Goal: Communication & Community: Answer question/provide support

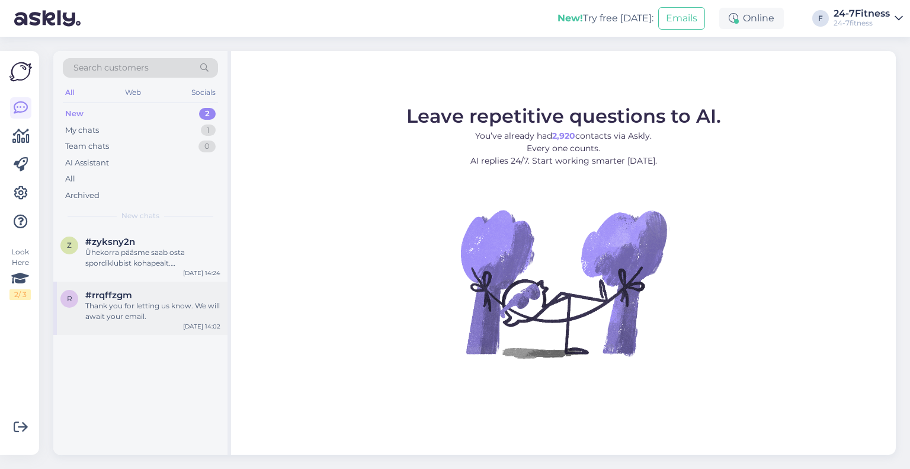
click at [168, 317] on div "Thank you for letting us know. We will await your email." at bounding box center [152, 310] width 135 height 21
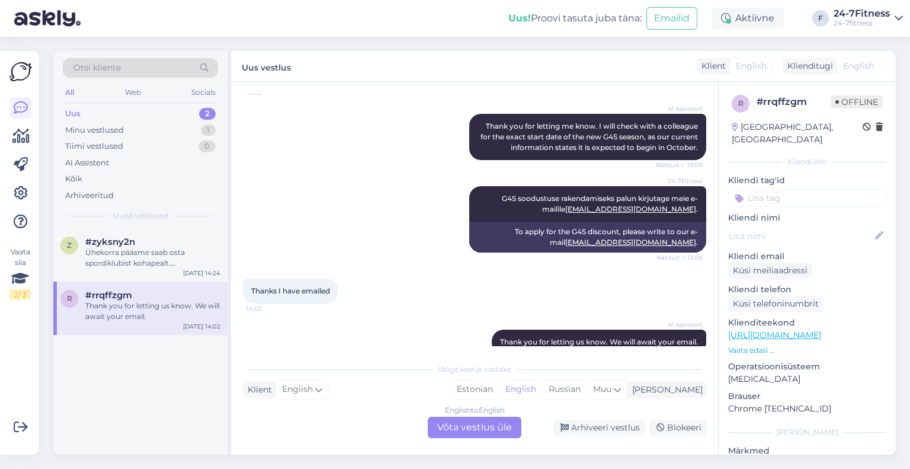
scroll to position [574, 0]
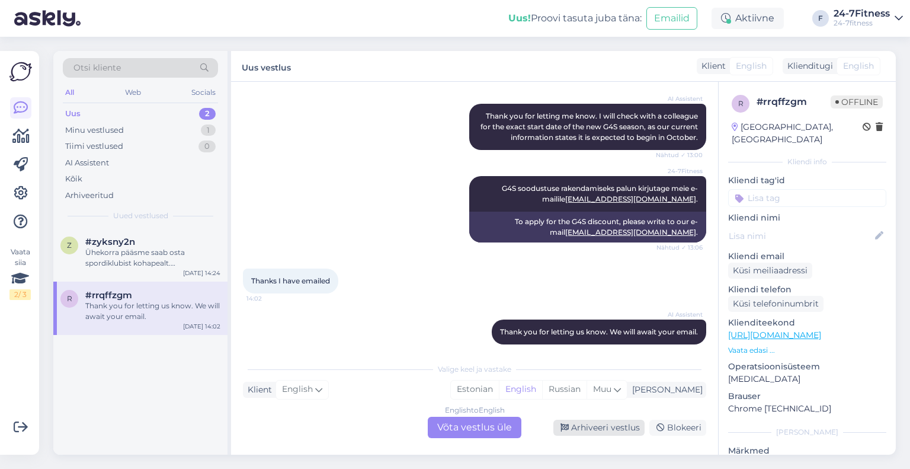
click at [591, 421] on div "Arhiveeri vestlus" at bounding box center [598, 428] width 91 height 16
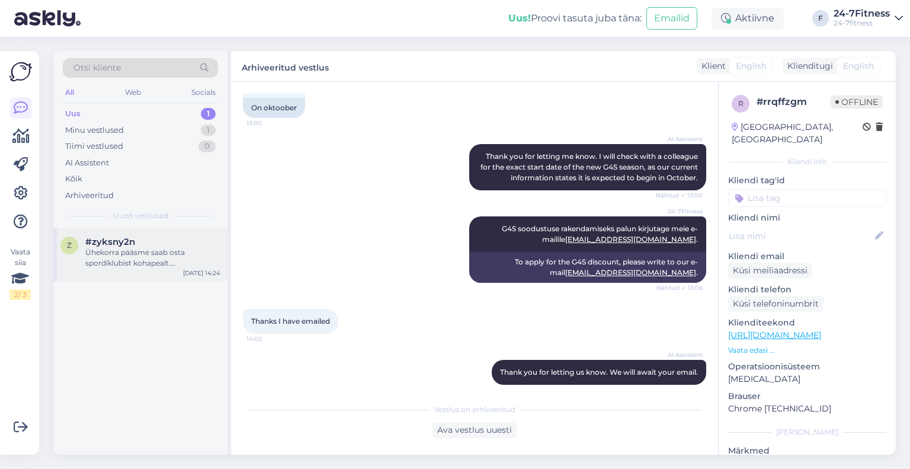
click at [175, 258] on div "Ühekorra pääsme saab osta spordiklubist kohapealt. Makseterminal on värava külj…" at bounding box center [152, 257] width 135 height 21
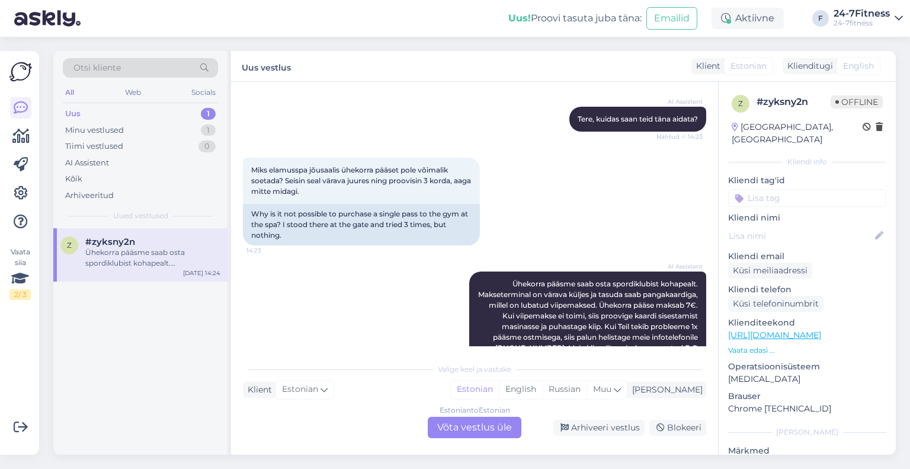
scroll to position [180, 0]
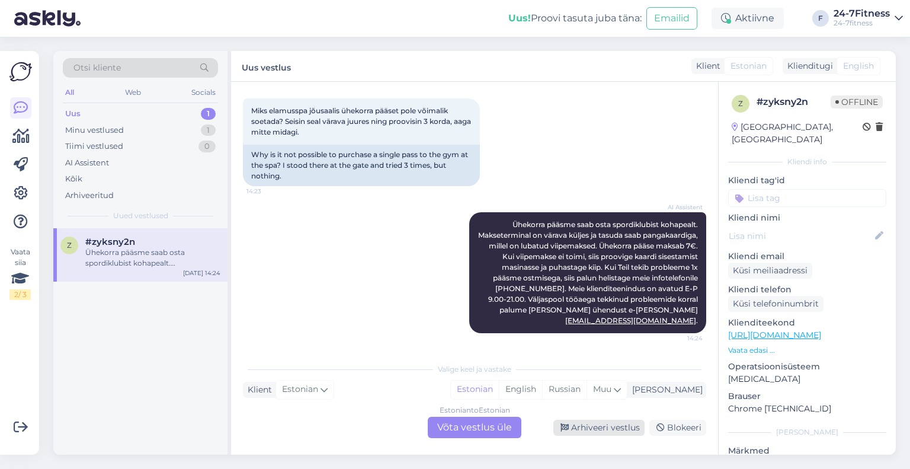
click at [581, 428] on div "Arhiveeri vestlus" at bounding box center [598, 428] width 91 height 16
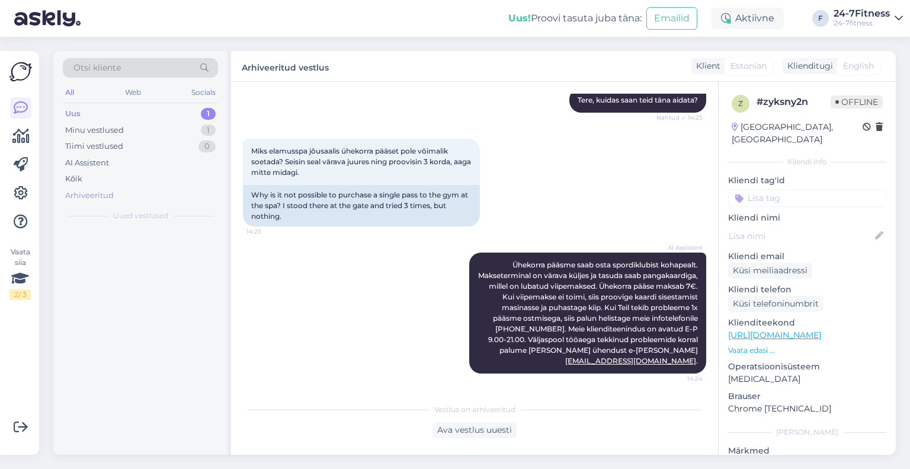
scroll to position [140, 0]
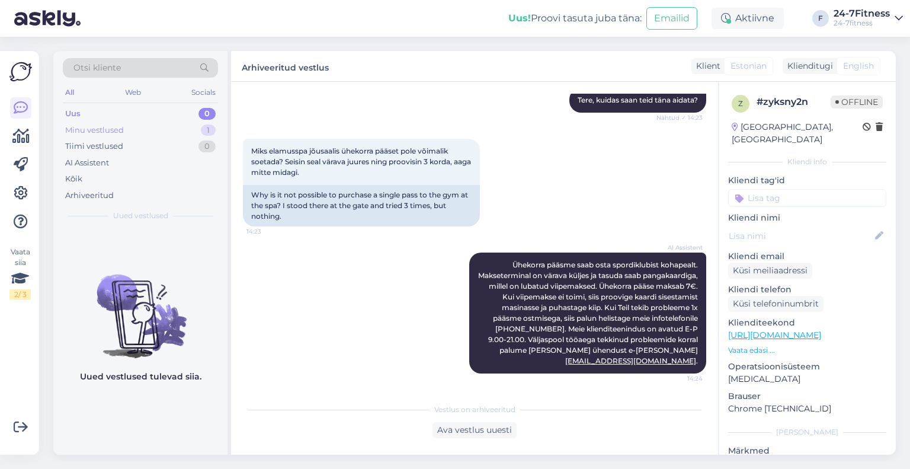
click at [92, 133] on div "Minu vestlused" at bounding box center [94, 130] width 59 height 12
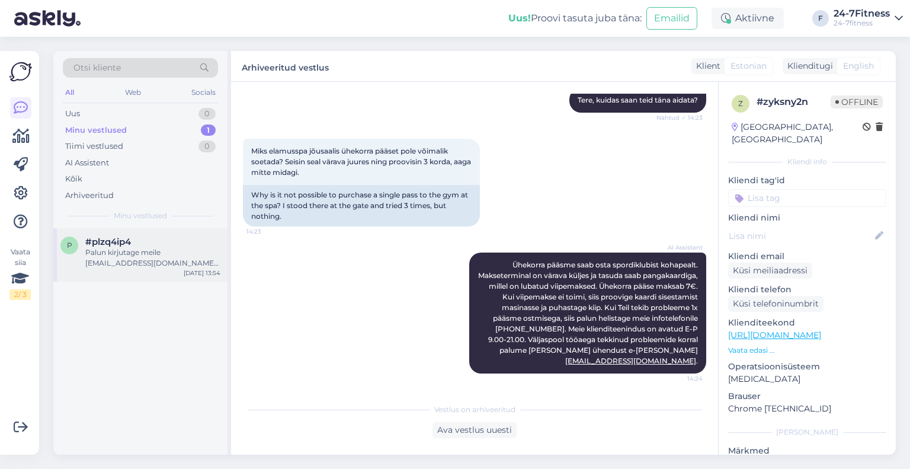
click at [151, 261] on div "Palun kirjutage meile [EMAIL_ADDRESS][DOMAIN_NAME], et saaksime olukorda kontro…" at bounding box center [152, 257] width 135 height 21
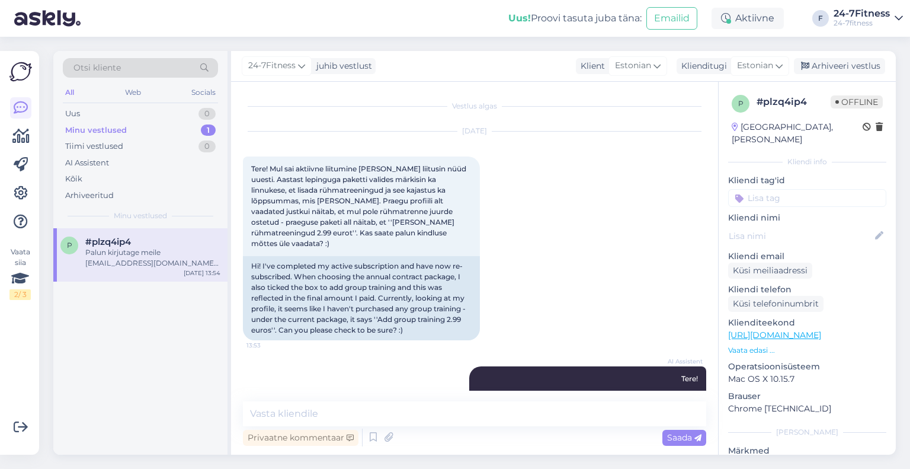
scroll to position [117, 0]
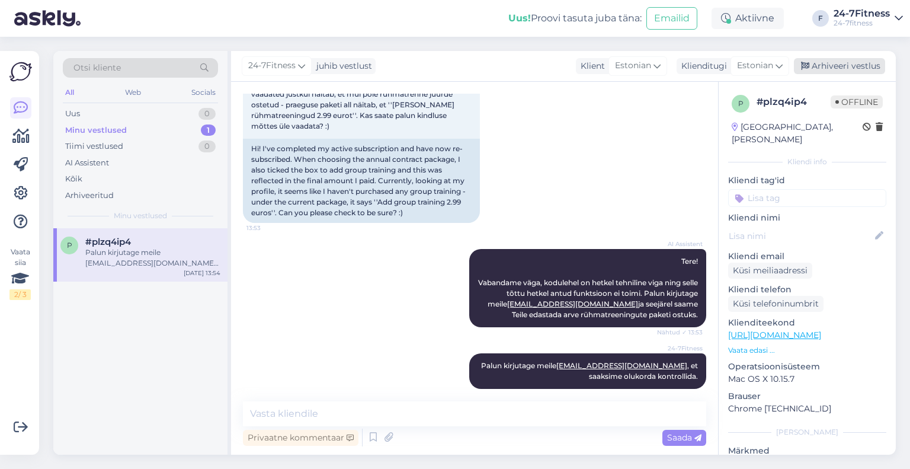
click at [858, 68] on div "Arhiveeri vestlus" at bounding box center [839, 66] width 91 height 16
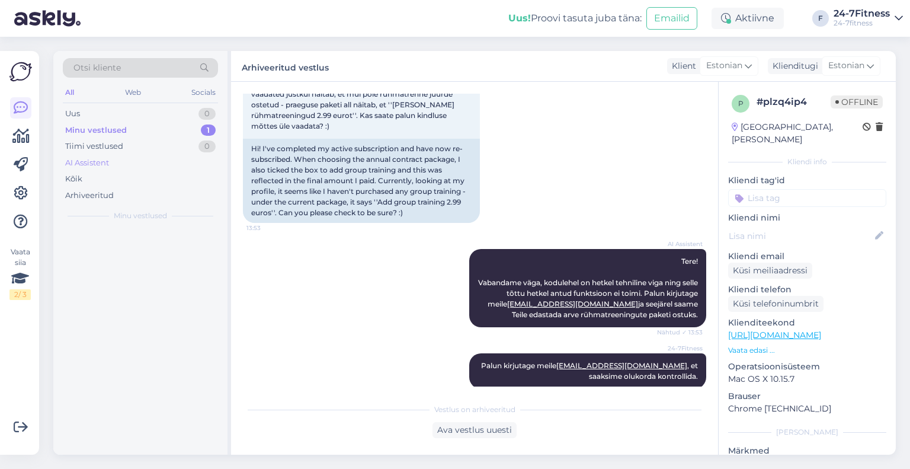
click at [112, 159] on div "AI Assistent" at bounding box center [140, 163] width 155 height 17
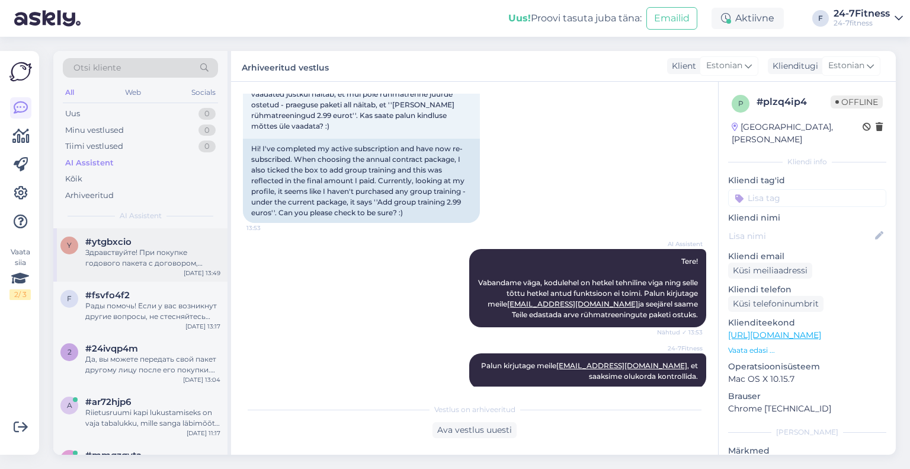
click at [119, 272] on div "y #ytgbxcio Здравствуйте! При покупке годового пакета с договором, первый плате…" at bounding box center [140, 254] width 174 height 53
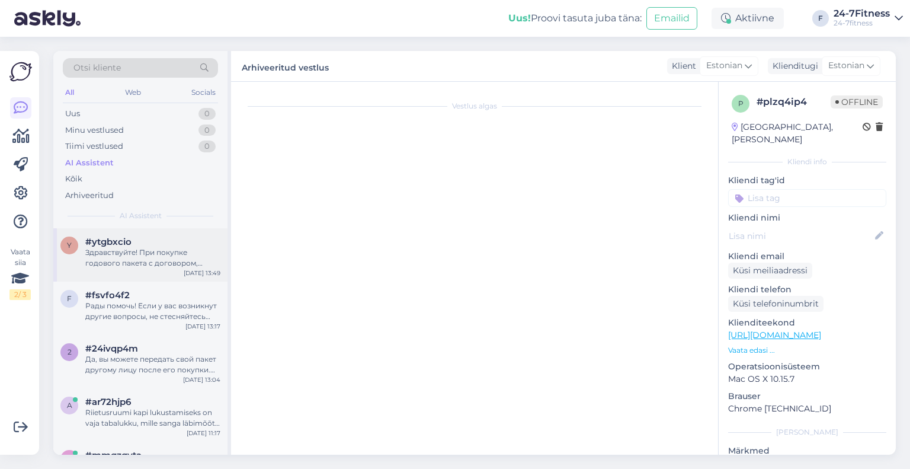
scroll to position [0, 0]
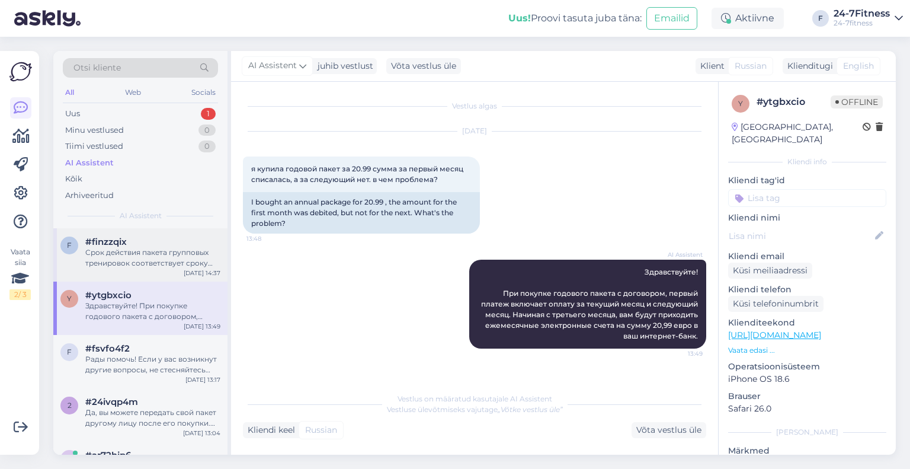
click at [181, 261] on div "Срок действия пакета групповых тренировок соответствует сроку действия Вашего о…" at bounding box center [152, 257] width 135 height 21
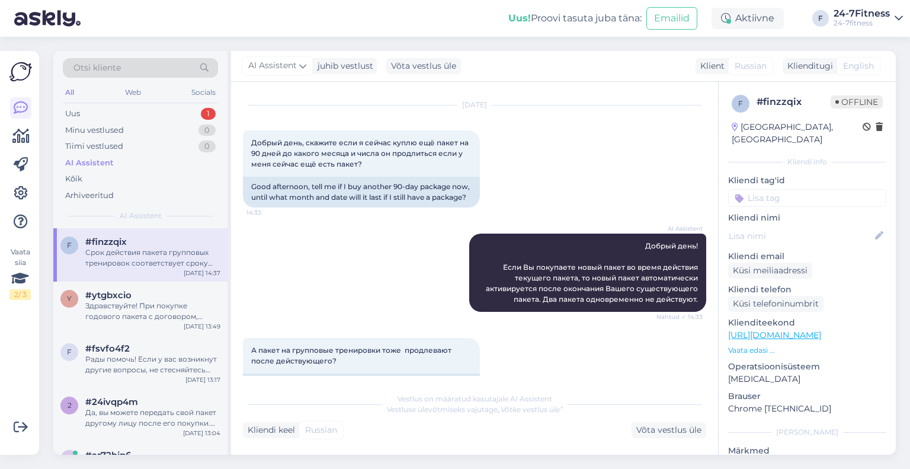
scroll to position [1173, 0]
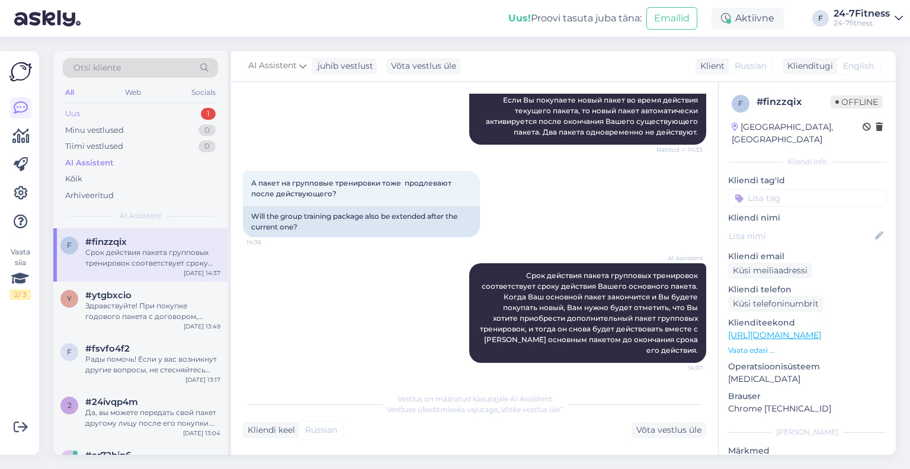
click at [109, 113] on div "Uus 1" at bounding box center [140, 113] width 155 height 17
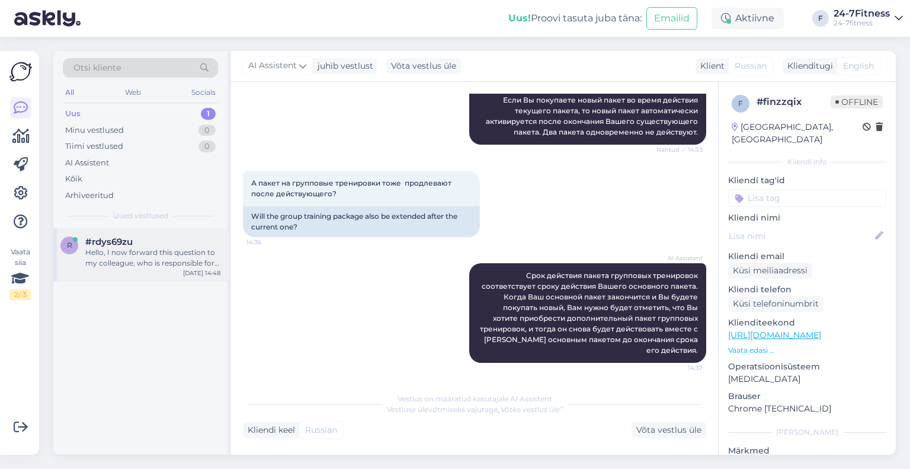
click at [147, 239] on div "#rdys69zu" at bounding box center [152, 241] width 135 height 11
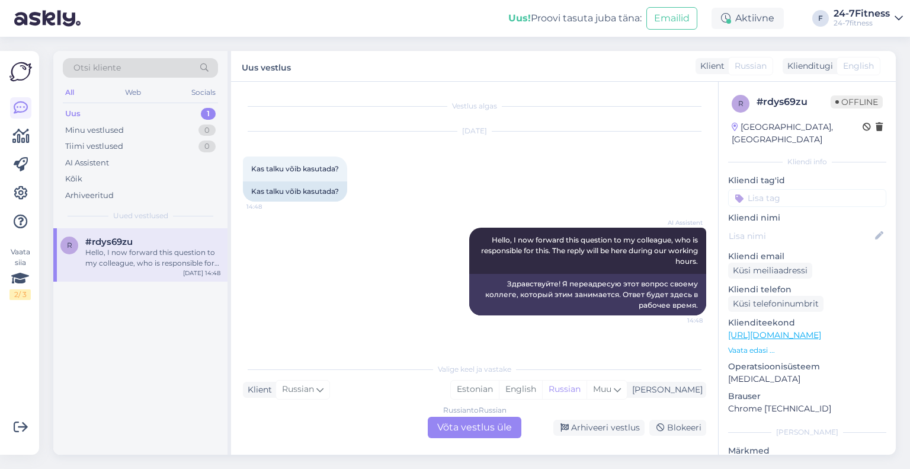
click at [478, 426] on div "Russian to Russian Võta vestlus üle" at bounding box center [475, 427] width 94 height 21
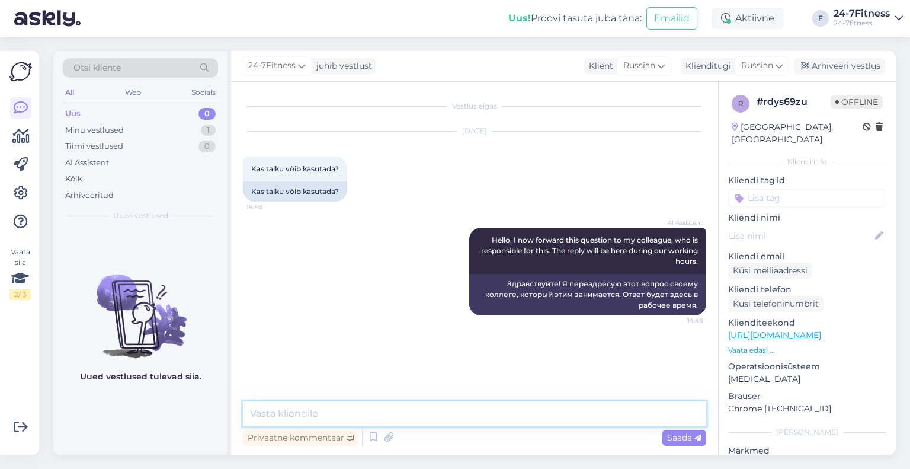
click at [424, 408] on textarea at bounding box center [474, 413] width 463 height 25
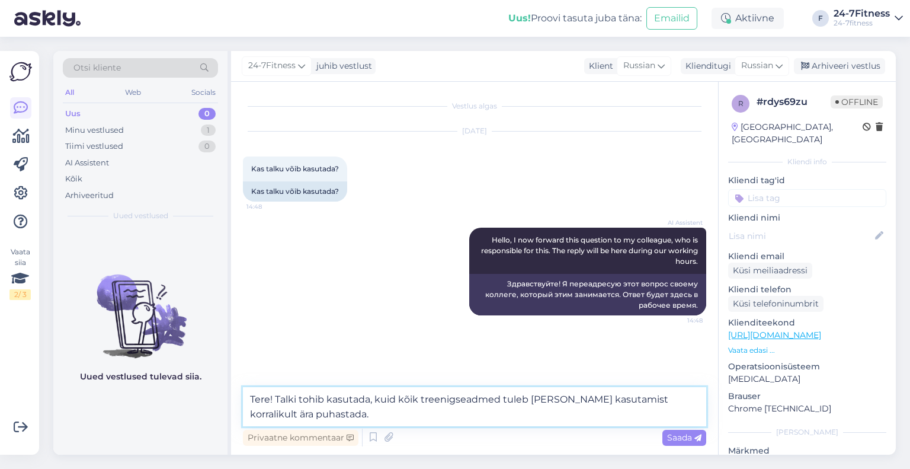
click at [450, 399] on textarea "Tere! Talki tohib kasutada, kuid kõik treenigseadmed tuleb [PERSON_NAME] kasuta…" at bounding box center [474, 406] width 463 height 39
click at [444, 411] on textarea "Tere! Talki tohib kasutada, kuid kõik treeningseadmed tuleb [PERSON_NAME] kasut…" at bounding box center [474, 406] width 463 height 39
type textarea "Tere! Talki tohib kasutada, kuid kõik treeningseadmed tuleb [PERSON_NAME] kasut…"
click at [676, 433] on span "Saada" at bounding box center [684, 437] width 34 height 11
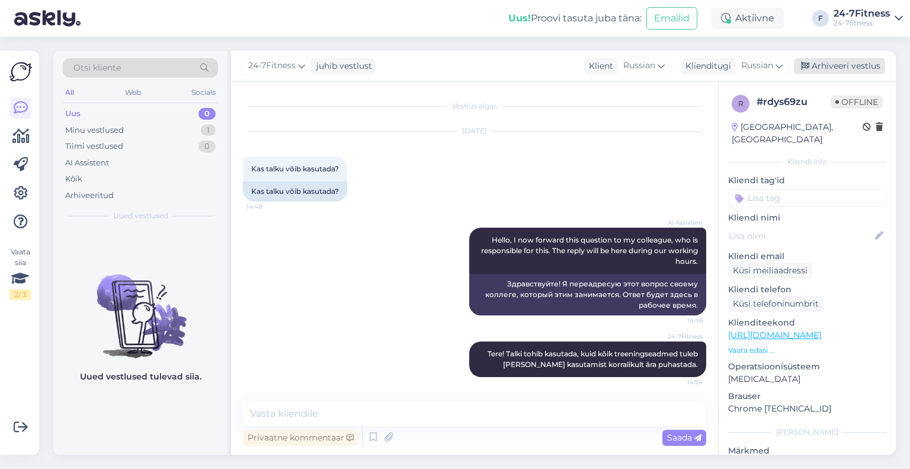
click at [878, 65] on div "Arhiveeri vestlus" at bounding box center [839, 66] width 91 height 16
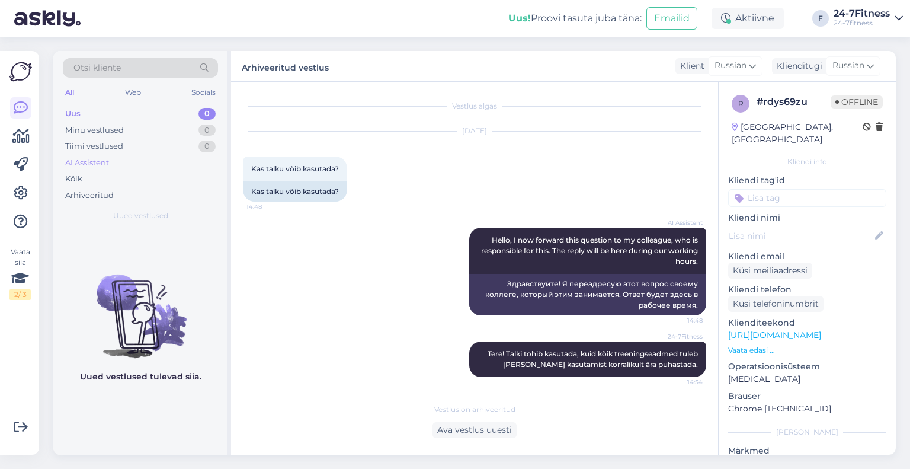
click at [109, 157] on div "AI Assistent" at bounding box center [87, 163] width 44 height 12
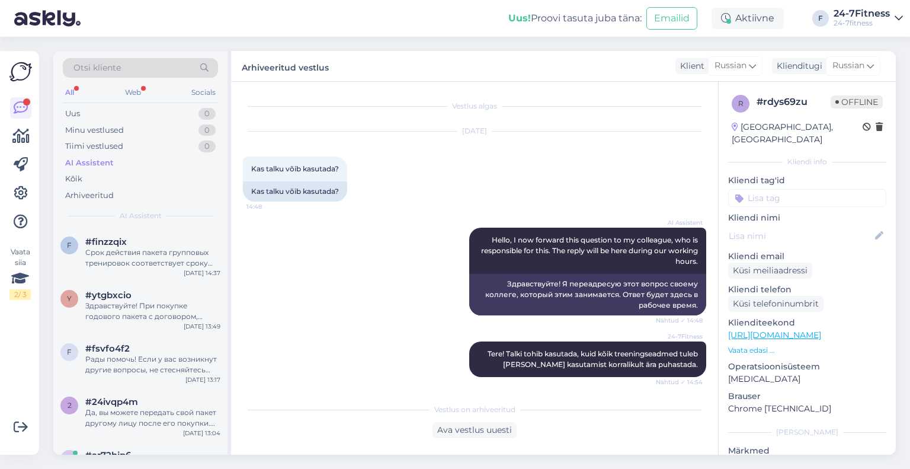
scroll to position [190, 0]
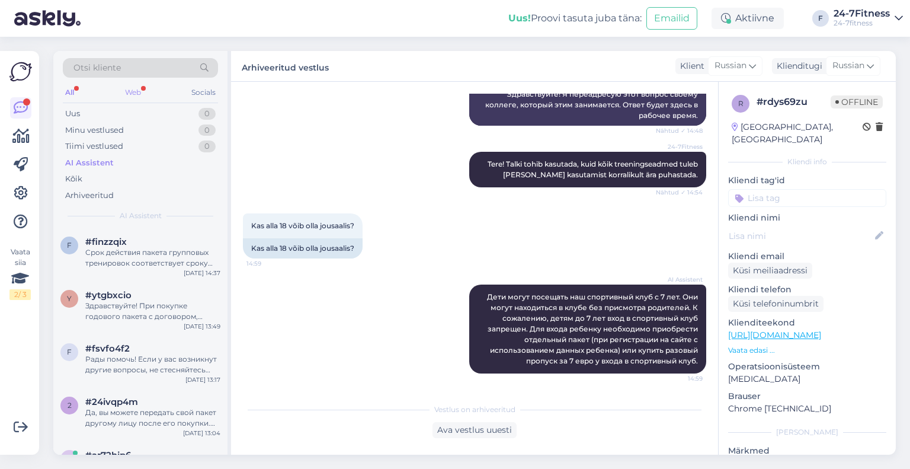
click at [142, 88] on div "Web" at bounding box center [133, 92] width 21 height 15
click at [151, 315] on div "Дети могут посещать наш спортивный клуб с 7 лет. Они могут находиться в клубе б…" at bounding box center [152, 310] width 135 height 21
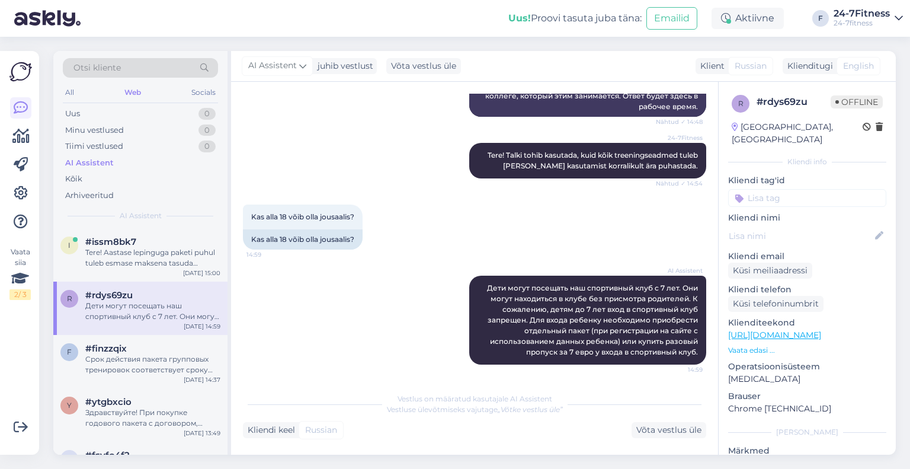
scroll to position [200, 0]
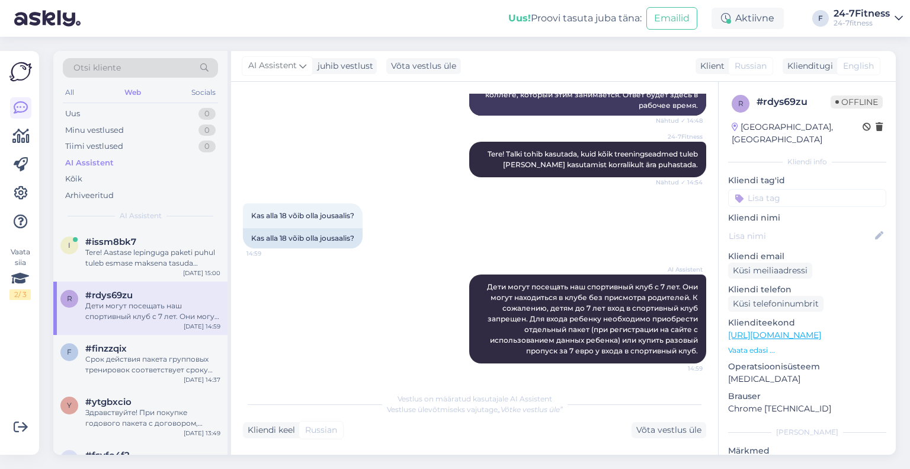
click at [128, 292] on span "#rdys69zu" at bounding box center [108, 295] width 47 height 11
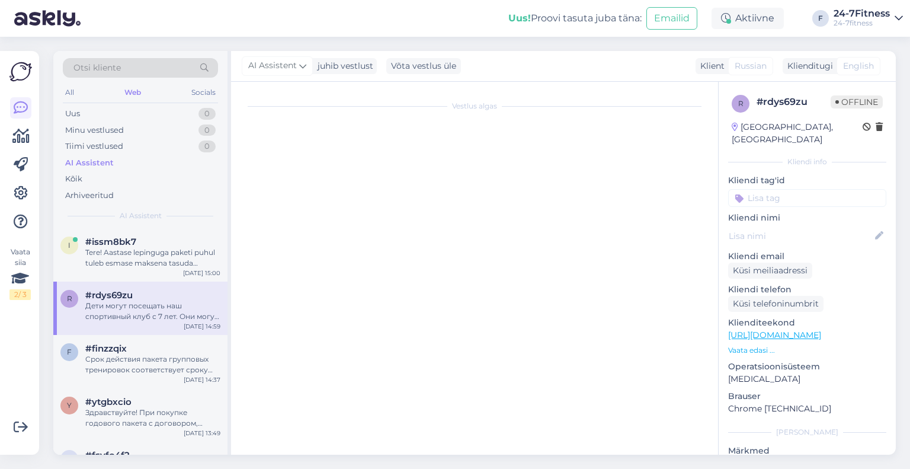
scroll to position [0, 0]
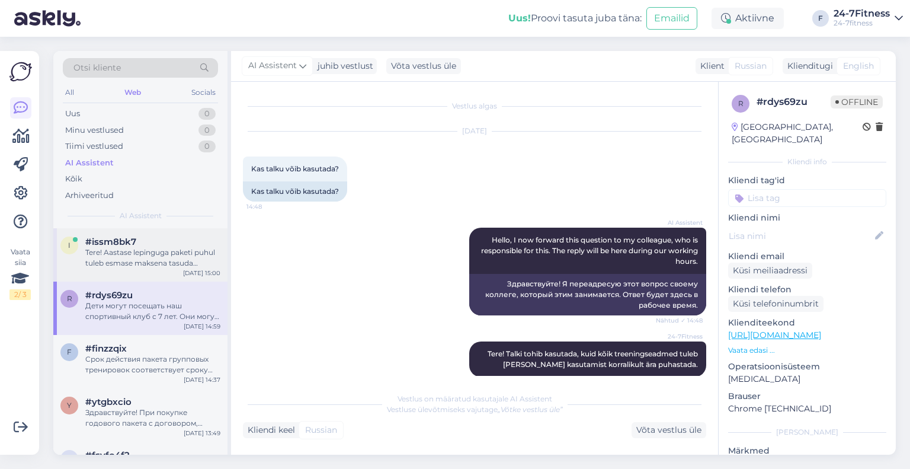
click at [121, 260] on div "Tere! Aastase lepinguga paketi puhul tuleb esmase maksena tasuda jooksva kuu ja…" at bounding box center [152, 257] width 135 height 21
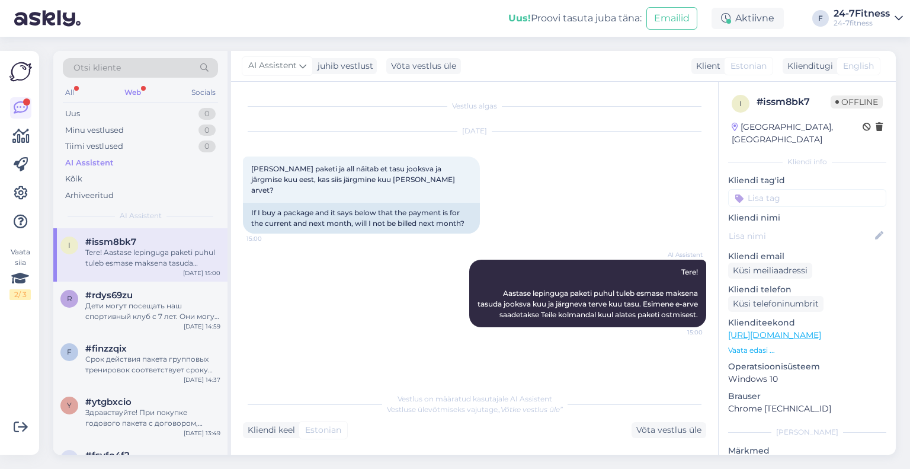
click at [136, 98] on div "Web" at bounding box center [132, 92] width 21 height 15
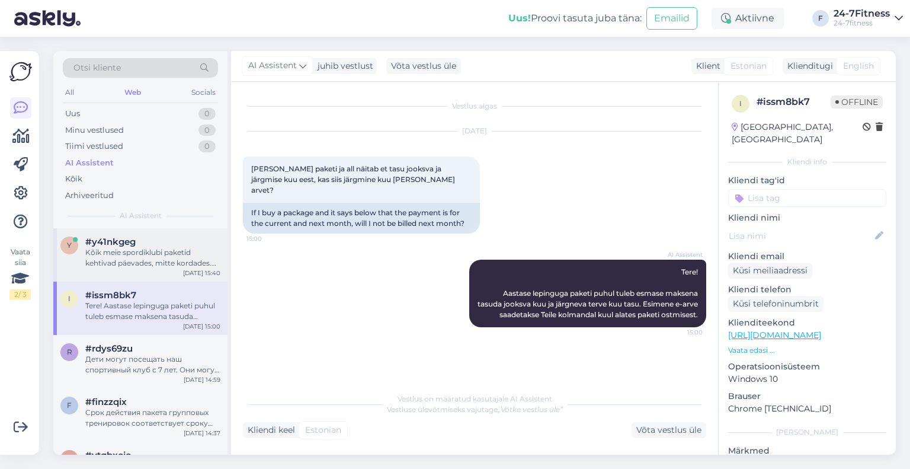
click at [165, 274] on div "y #y41nkgeg Kõik meie spordiklubi paketid kehtivad päevades, mitte kordades. Nä…" at bounding box center [140, 254] width 174 height 53
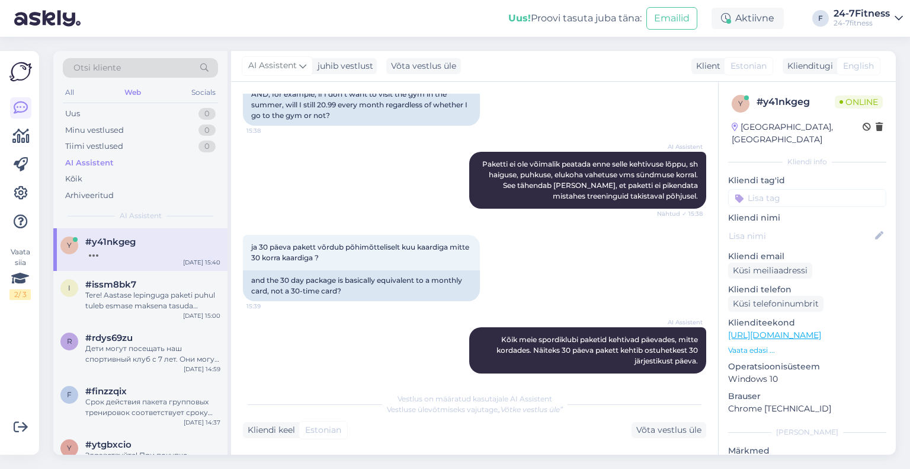
scroll to position [1277, 0]
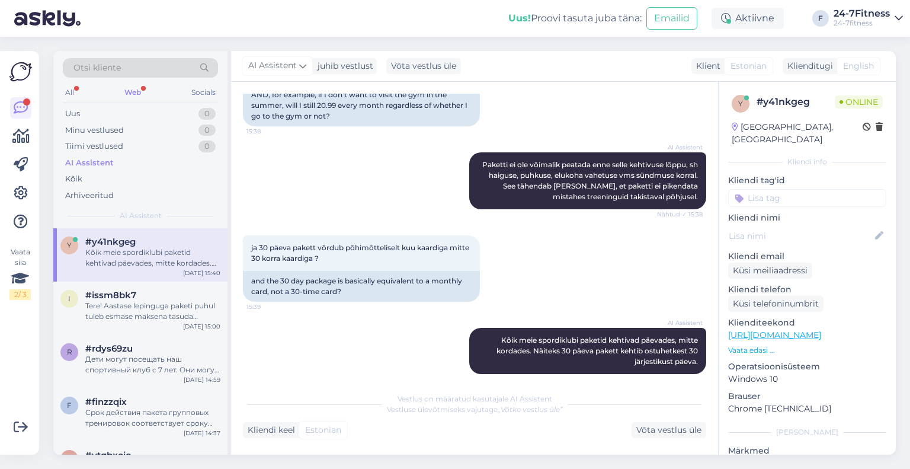
click at [139, 95] on div "Web" at bounding box center [132, 92] width 21 height 15
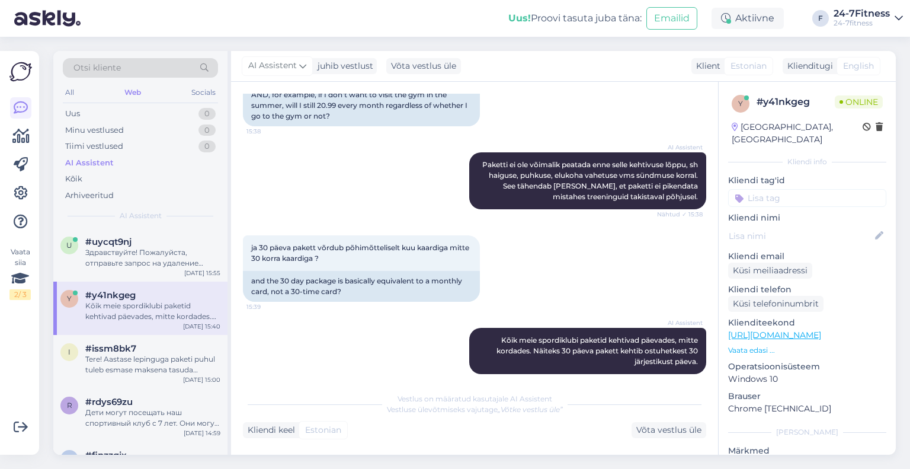
click at [148, 241] on div "#uycqt9nj" at bounding box center [152, 241] width 135 height 11
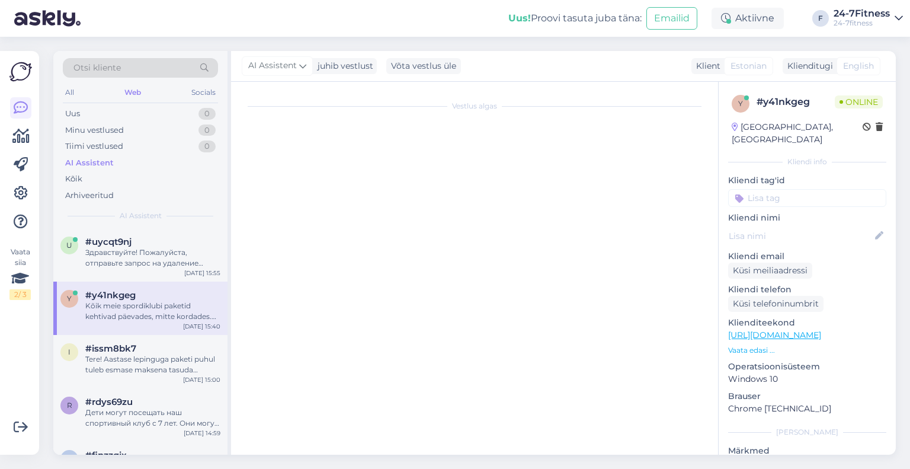
scroll to position [0, 0]
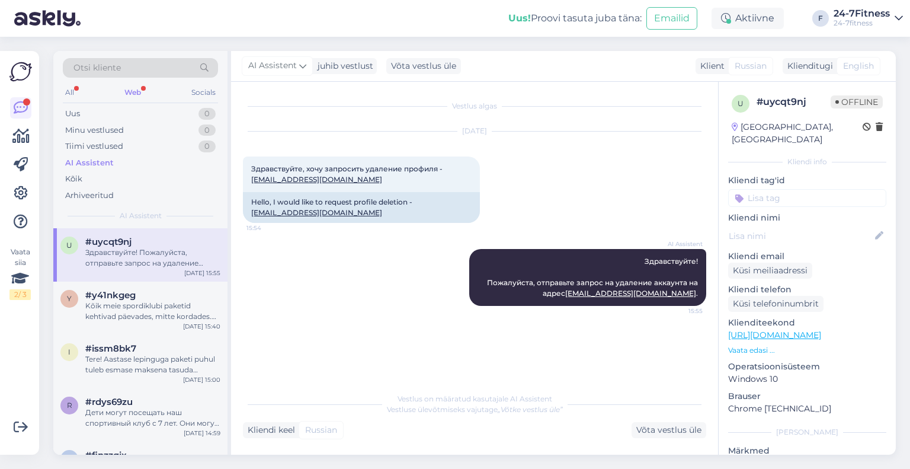
click at [132, 94] on div "Web" at bounding box center [132, 92] width 21 height 15
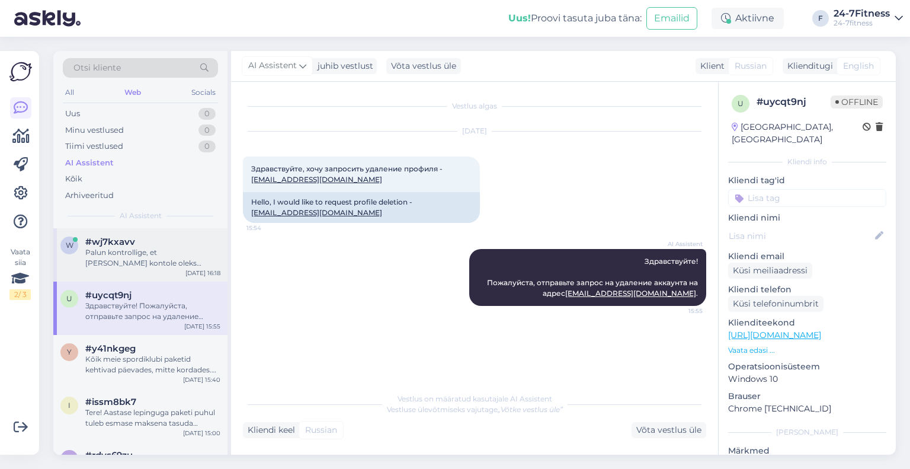
click at [127, 258] on div "Palun kontrollige, et [PERSON_NAME] kontole oleks lisatud isikukood ja et [PERS…" at bounding box center [152, 257] width 135 height 21
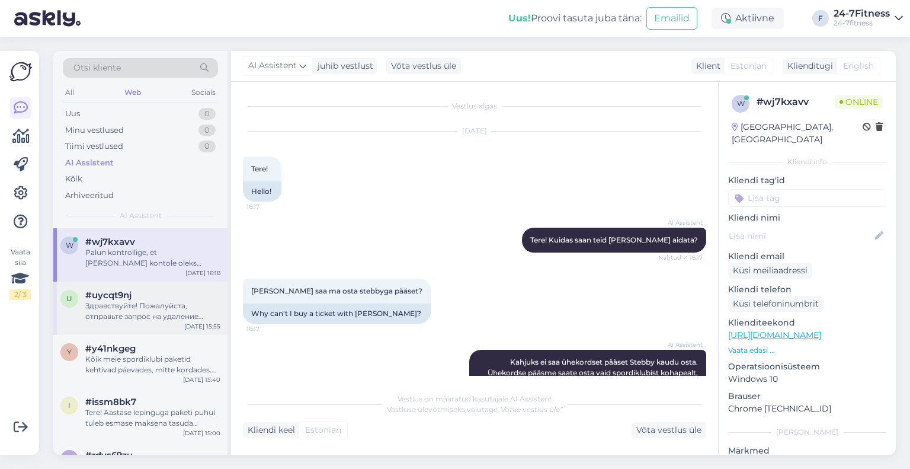
click at [121, 283] on div "u #uycqt9nj Здравствуйте! Пожалуйста, отправьте запрос на удаление аккаунта на …" at bounding box center [140, 307] width 174 height 53
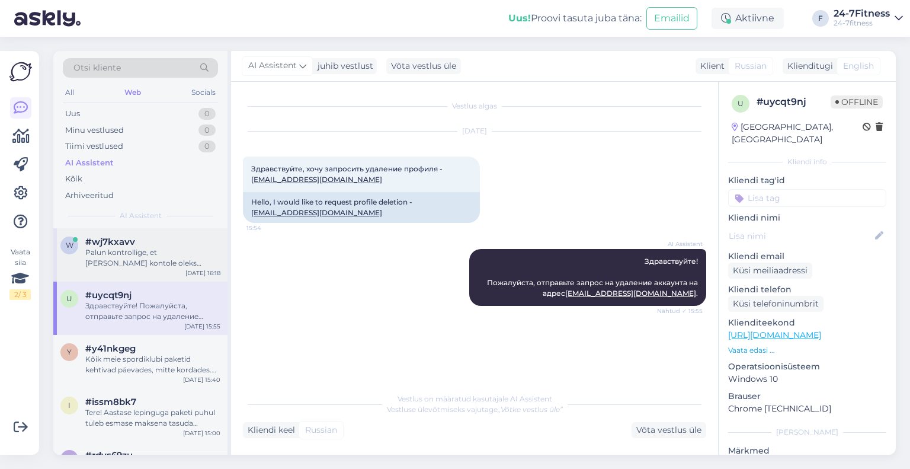
click at [153, 233] on div "w #wj7kxavv Palun kontrollige, et [PERSON_NAME] kontole oleks lisatud isikukood…" at bounding box center [140, 254] width 174 height 53
